Goal: Task Accomplishment & Management: Use online tool/utility

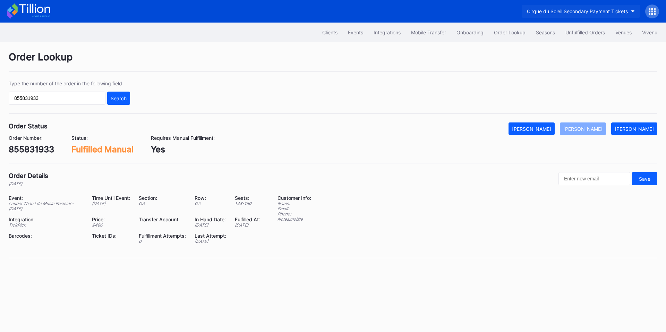
click at [599, 9] on div "Cirque du Soleil Secondary Payment Tickets" at bounding box center [577, 11] width 101 height 6
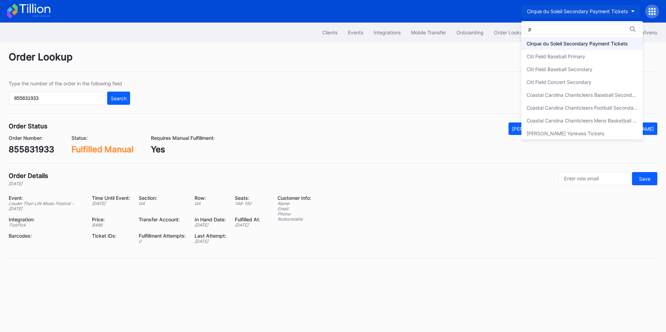
scroll to position [205, 0]
type input "pru"
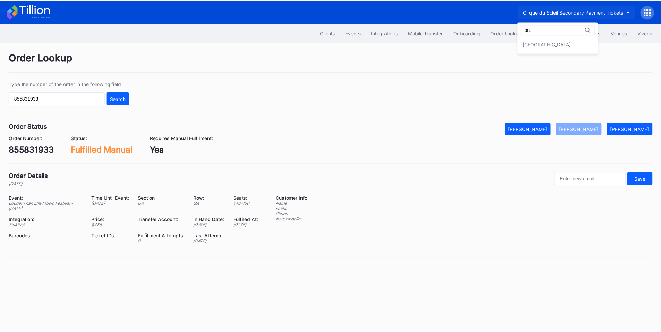
scroll to position [0, 0]
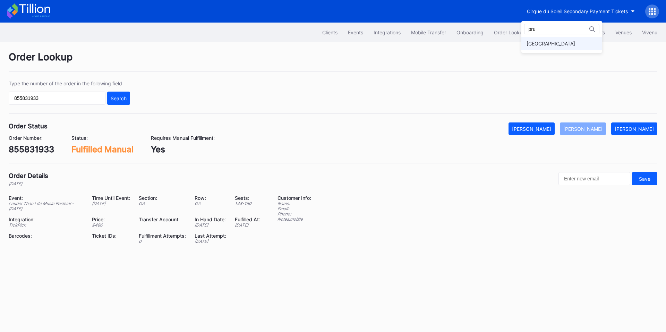
click at [542, 44] on div "[GEOGRAPHIC_DATA]" at bounding box center [551, 44] width 49 height 6
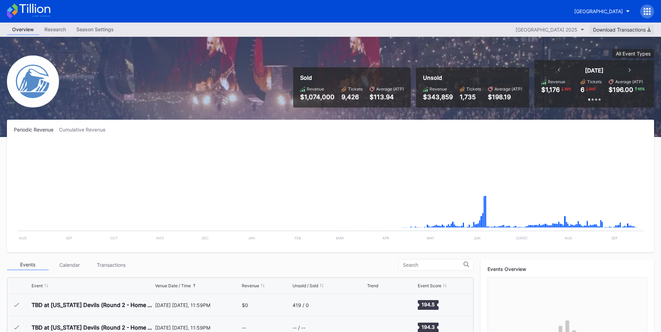
scroll to position [970, 0]
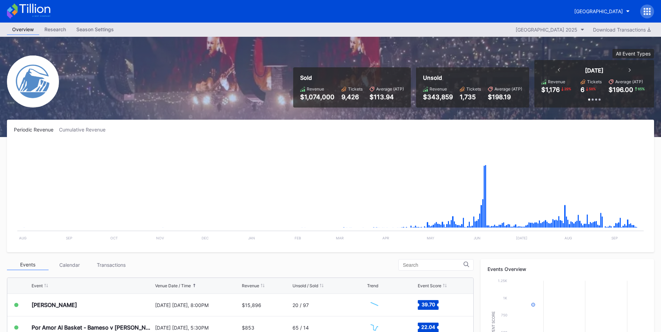
click at [649, 14] on icon at bounding box center [650, 14] width 2 height 2
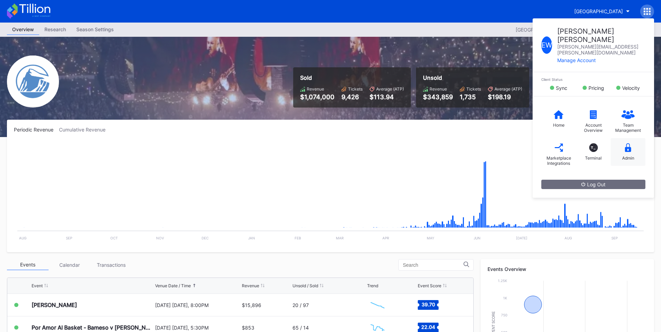
click at [626, 143] on icon at bounding box center [628, 147] width 6 height 9
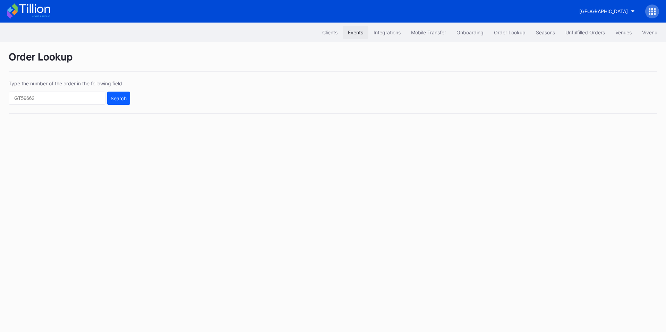
click at [352, 34] on div "Events" at bounding box center [355, 32] width 15 height 6
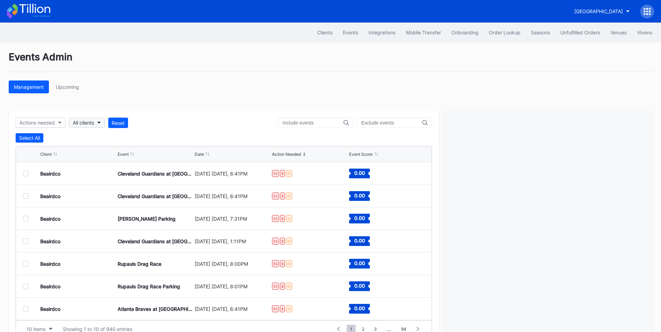
click at [93, 124] on div "All clients" at bounding box center [83, 123] width 21 height 6
type input "pru"
click at [103, 153] on div "[GEOGRAPHIC_DATA]" at bounding box center [99, 154] width 49 height 6
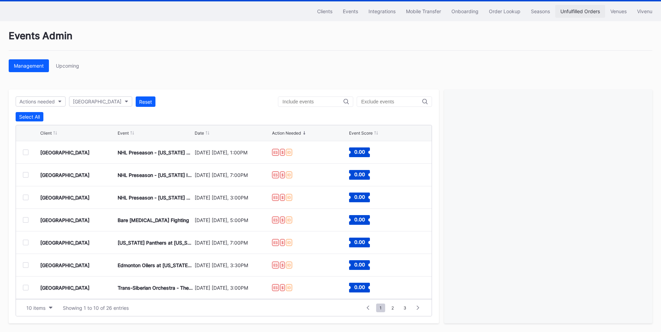
click at [574, 10] on div "Unfulfilled Orders" at bounding box center [580, 11] width 40 height 6
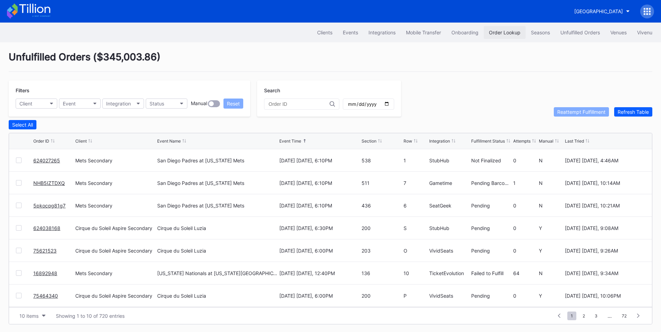
click at [501, 28] on button "Order Lookup" at bounding box center [505, 32] width 42 height 13
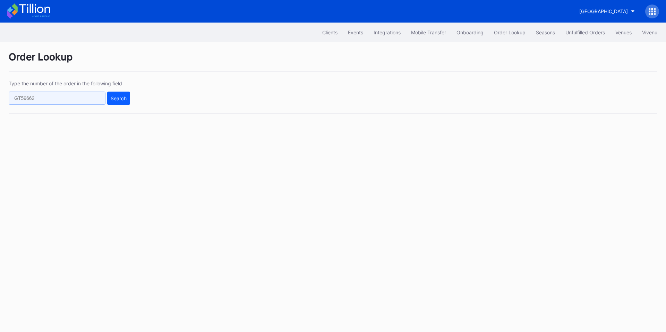
click at [77, 101] on input "text" at bounding box center [57, 98] width 97 height 13
paste input "NHB5IZTDXQ"
click at [120, 96] on div "Search" at bounding box center [119, 98] width 16 height 6
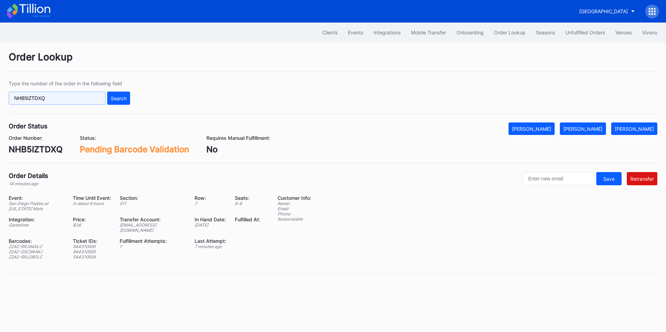
click at [82, 95] on input "NHB5IZTDXQ" at bounding box center [57, 98] width 97 height 13
paste input "726370860"
type input "726370860"
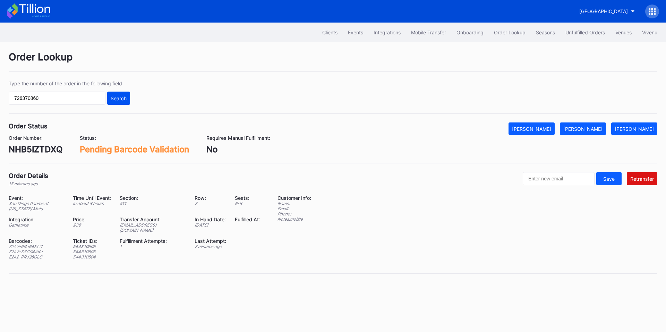
click at [116, 93] on button "Search" at bounding box center [118, 98] width 23 height 13
